Goal: Obtain resource: Obtain resource

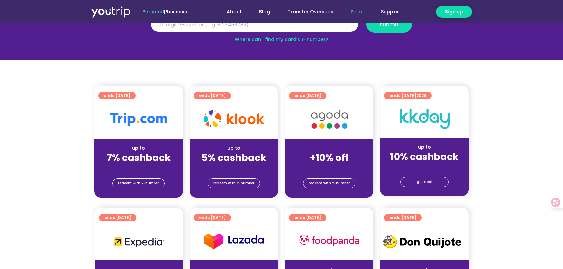
scroll to position [134, 0]
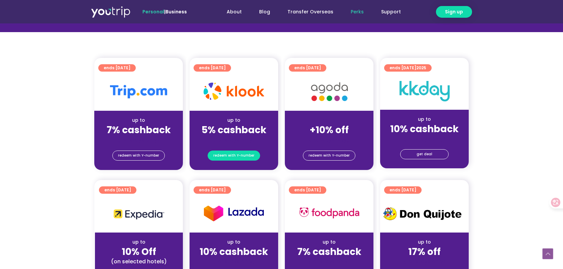
click at [237, 160] on span "redeem with Y-number" at bounding box center [233, 155] width 41 height 9
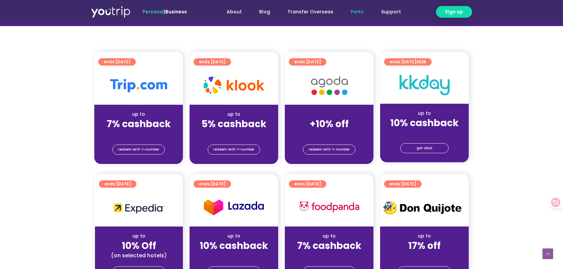
scroll to position [140, 0]
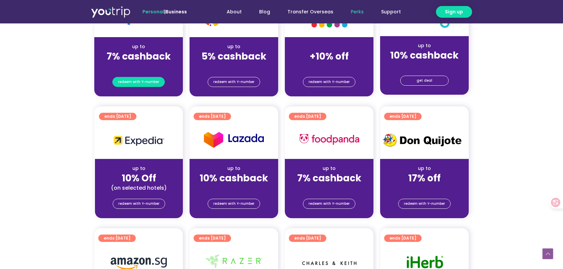
click at [144, 84] on span "redeem with Y-number" at bounding box center [138, 81] width 41 height 9
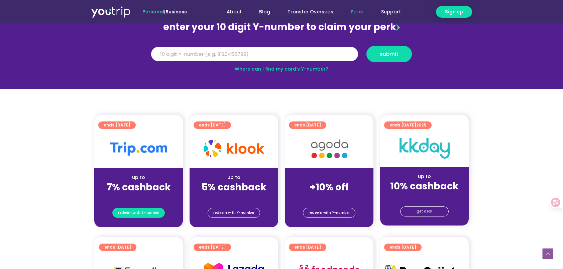
scroll to position [74, 0]
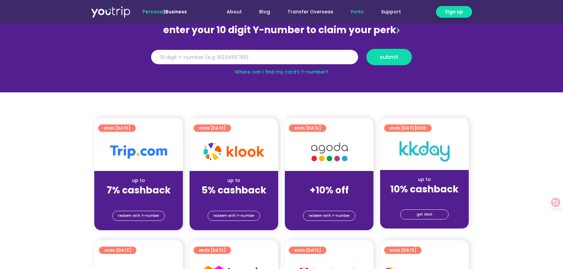
click at [154, 156] on img at bounding box center [138, 151] width 57 height 13
click at [145, 179] on div "up to" at bounding box center [139, 180] width 78 height 7
click at [235, 143] on img at bounding box center [234, 151] width 61 height 17
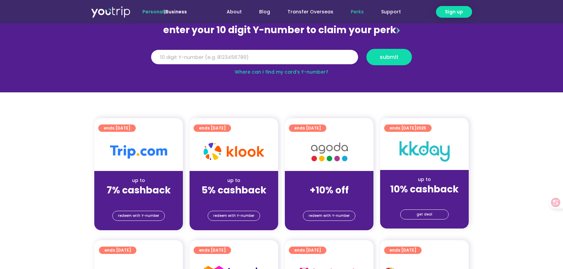
click at [239, 173] on div "up to 5% cashback (for stays only)" at bounding box center [234, 187] width 89 height 32
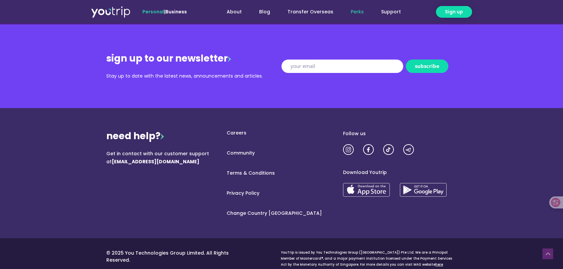
scroll to position [848, 0]
